Goal: Find specific page/section: Find specific page/section

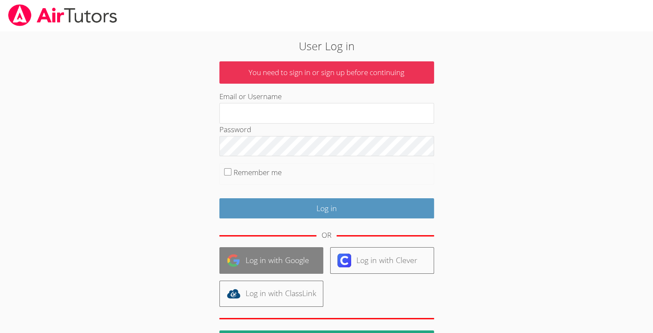
click at [260, 258] on link "Log in with Google" at bounding box center [272, 260] width 104 height 26
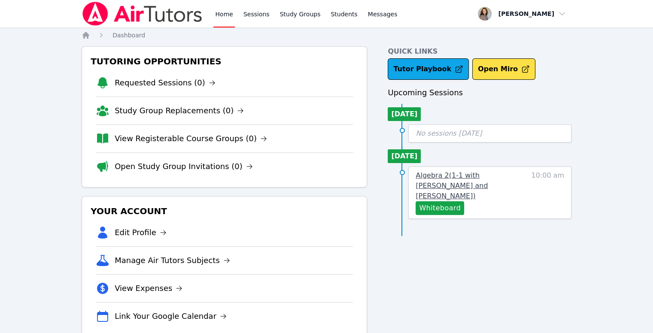
click at [458, 174] on span "Algebra 2 ( 1-1 with Yoselin Munoz and Hannah Stoodley )" at bounding box center [452, 185] width 72 height 29
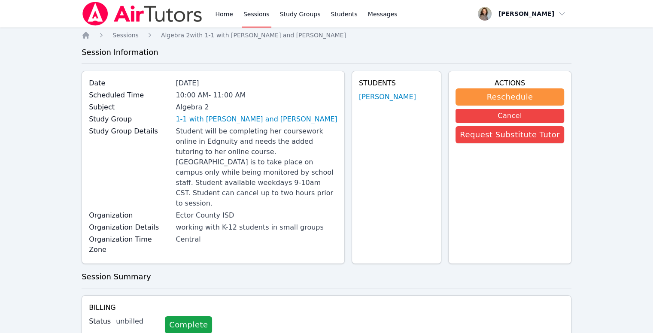
click at [406, 102] on div "Students Yoselin Munoz" at bounding box center [397, 167] width 90 height 193
click at [404, 101] on link "Yoselin Munoz" at bounding box center [387, 97] width 57 height 10
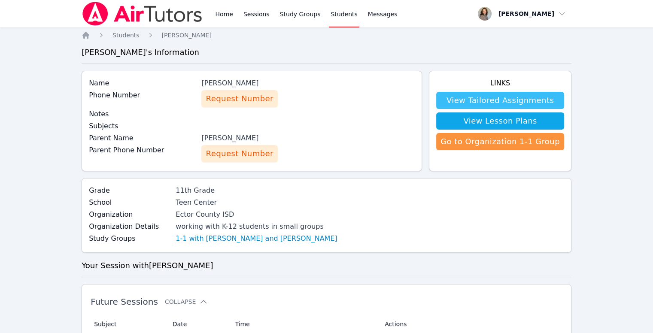
click at [509, 98] on link "View Tailored Assignments" at bounding box center [500, 100] width 128 height 17
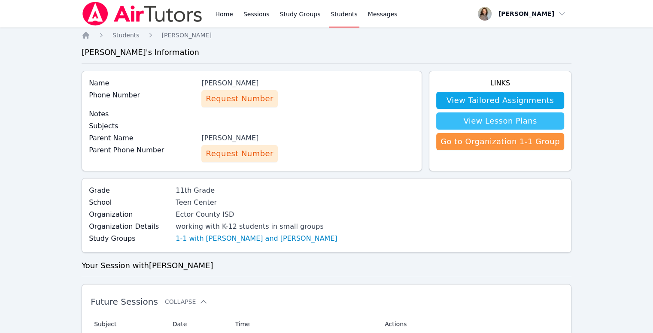
click at [491, 115] on link "View Lesson Plans" at bounding box center [500, 121] width 128 height 17
